Goal: Find specific page/section: Find specific page/section

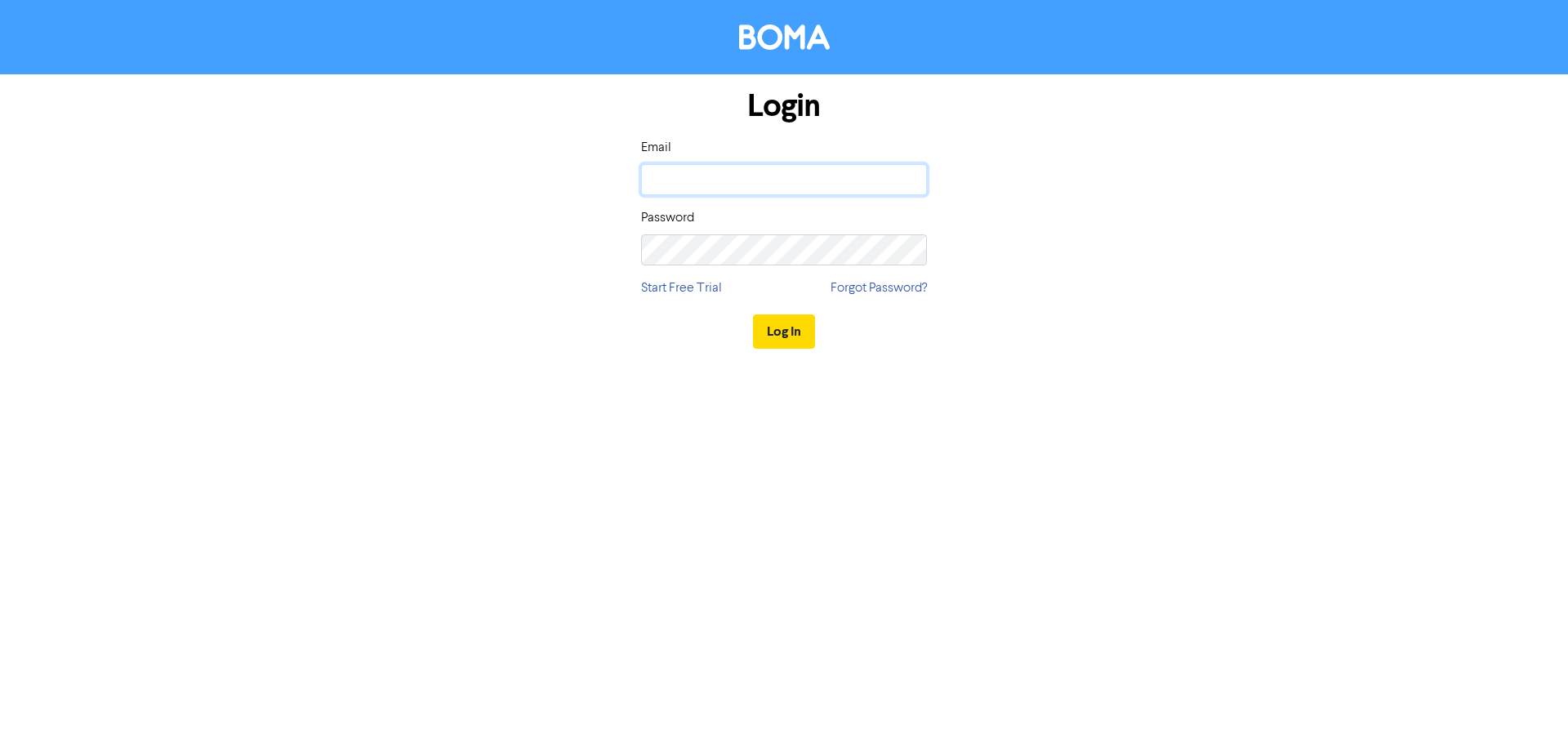
type input "[EMAIL_ADDRESS][DOMAIN_NAME]"
click at [794, 338] on button "Log In" at bounding box center [784, 331] width 62 height 34
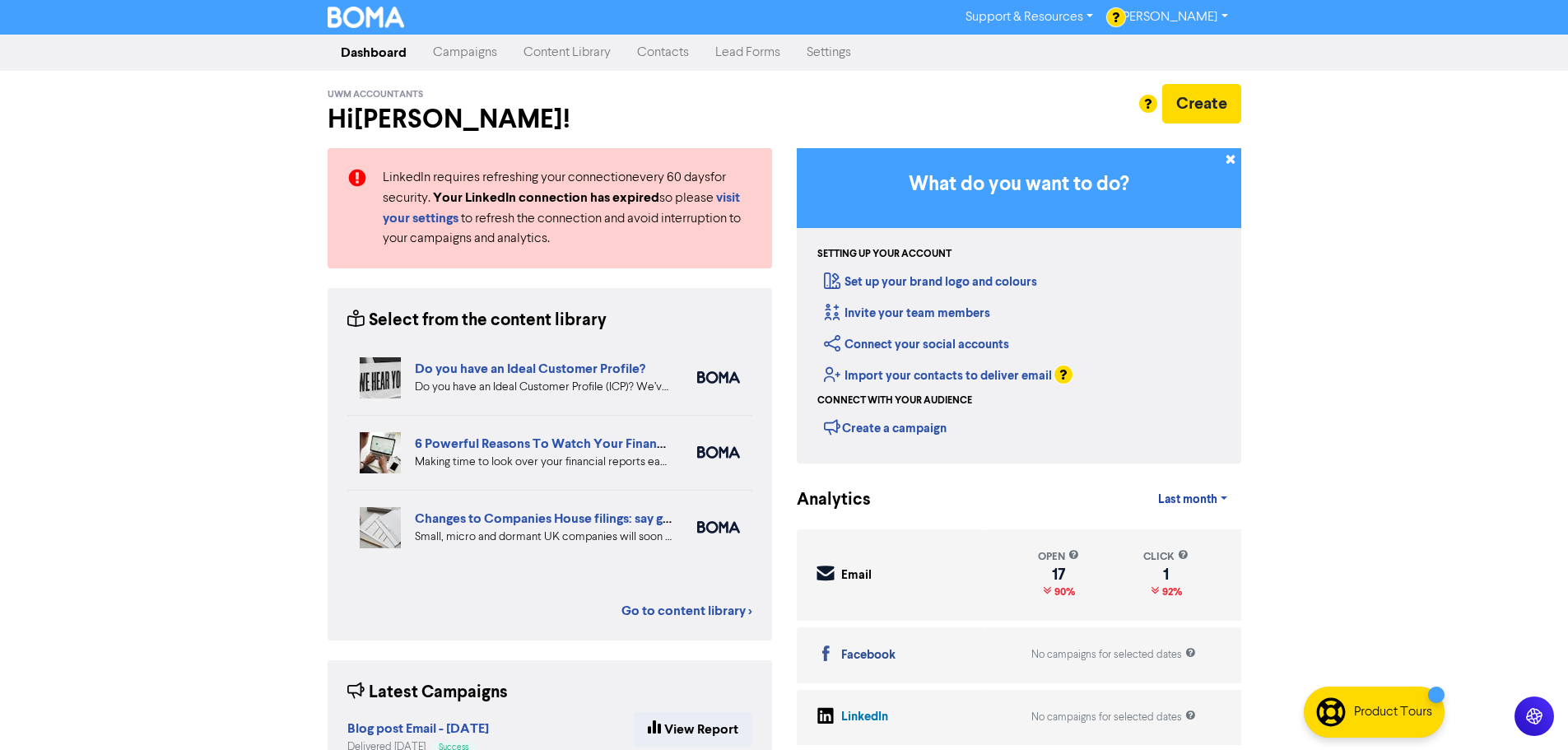
click at [661, 50] on link "Contacts" at bounding box center [663, 53] width 78 height 33
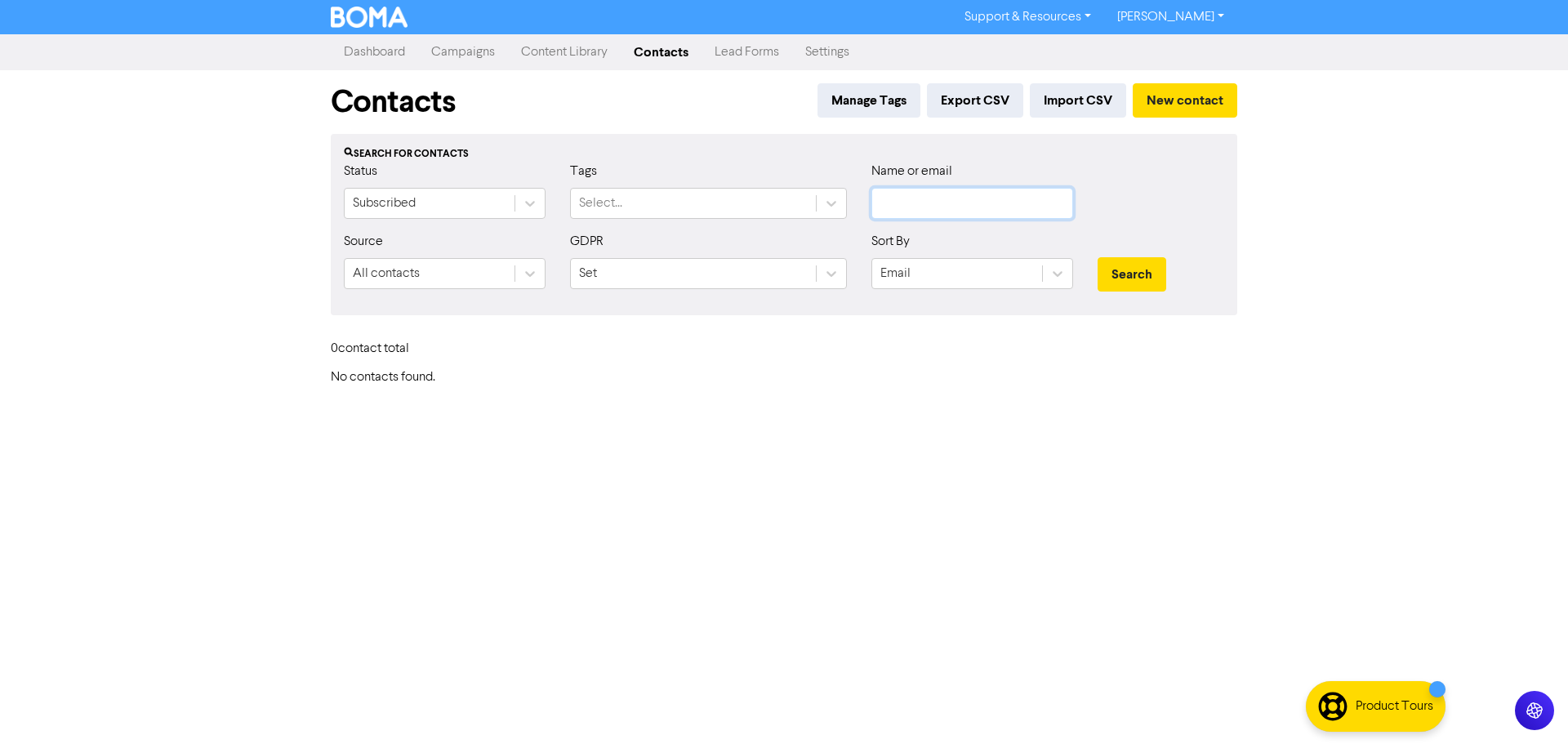
type input "[EMAIL_ADDRESS][DOMAIN_NAME]"
